Goal: Check status: Check status

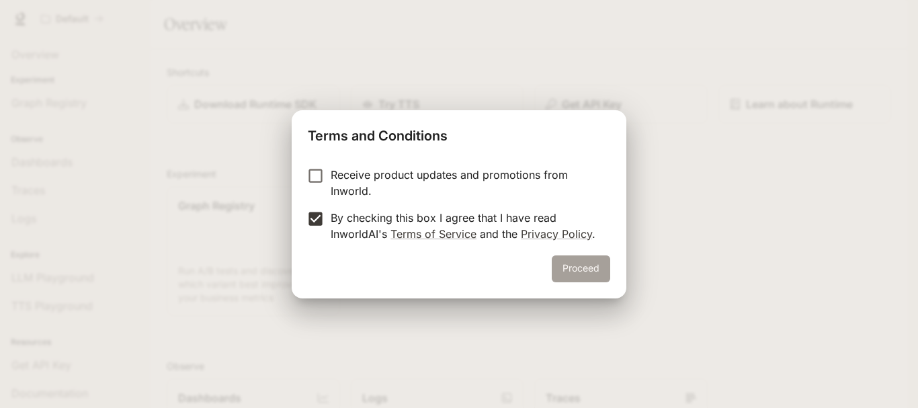
click at [579, 272] on button "Proceed" at bounding box center [581, 268] width 58 height 27
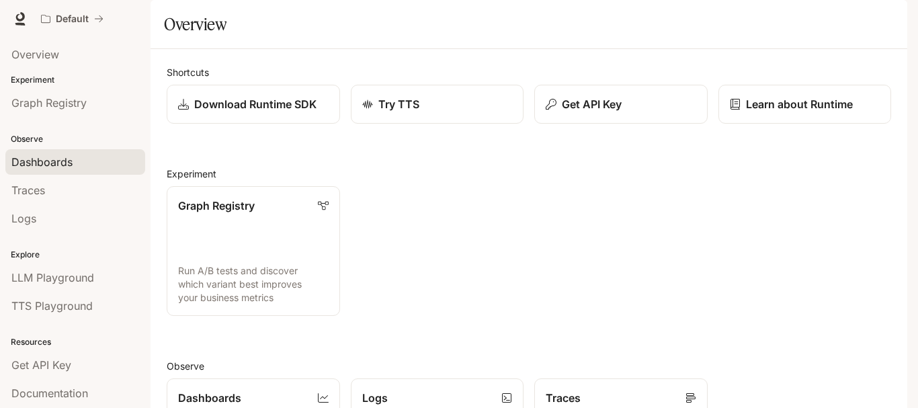
click at [73, 161] on div "Dashboards" at bounding box center [75, 162] width 128 height 16
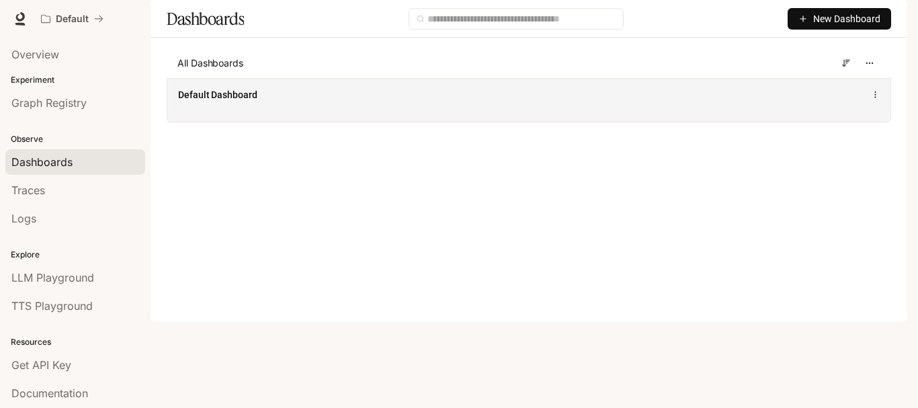
click at [478, 122] on div "Default Dashboard" at bounding box center [528, 100] width 723 height 44
